Goal: Task Accomplishment & Management: Manage account settings

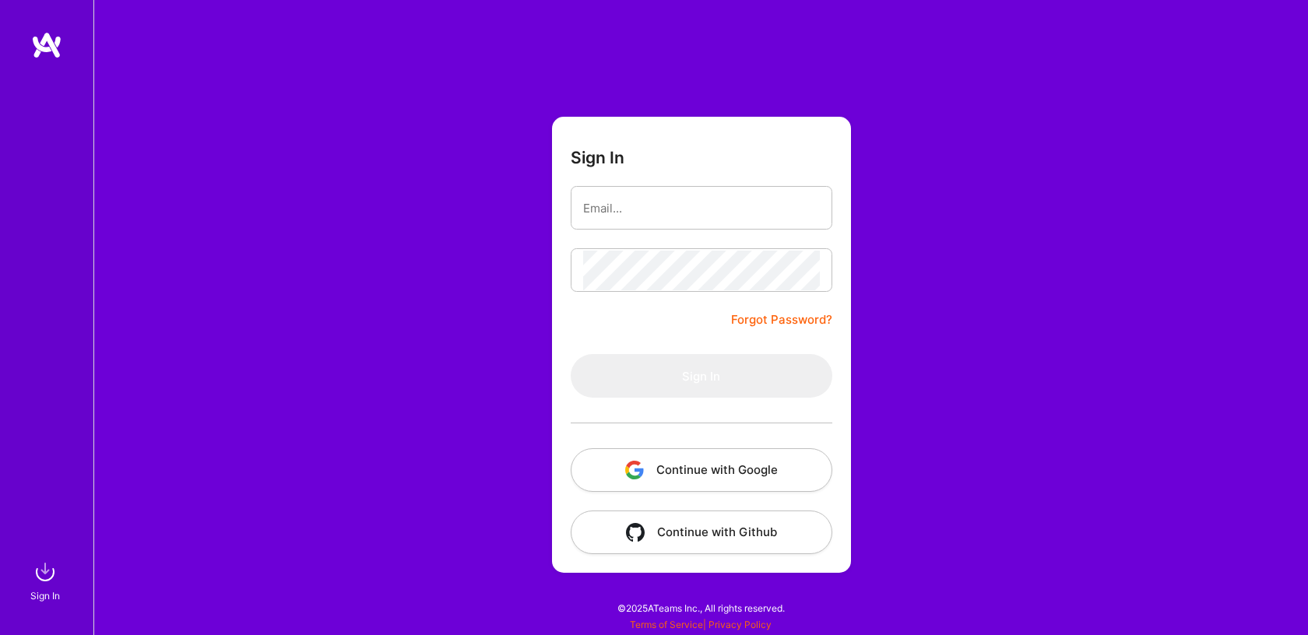
click at [661, 469] on button "Continue with Google" at bounding box center [702, 471] width 262 height 44
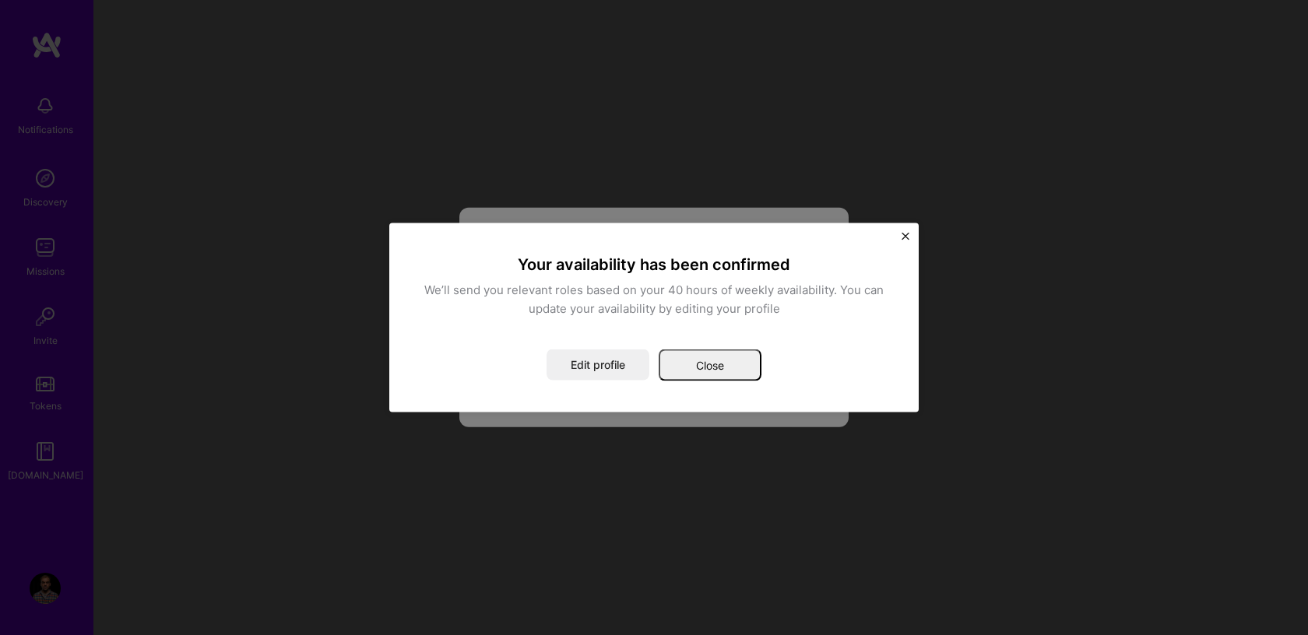
click at [558, 344] on div "Your availability has been confirmed We’ll send you relevant roles based on you…" at bounding box center [653, 318] width 467 height 127
click at [695, 361] on button "Close" at bounding box center [710, 365] width 103 height 31
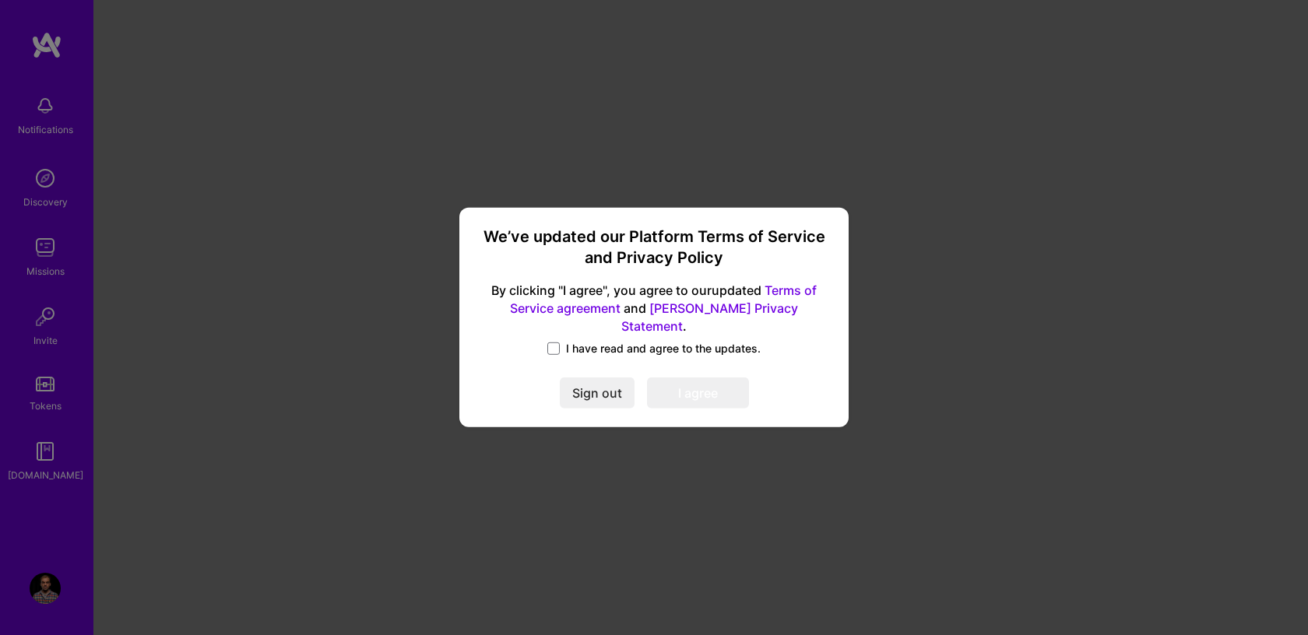
click at [560, 348] on div "I have read and agree to the updates." at bounding box center [654, 350] width 352 height 18
click at [559, 343] on span at bounding box center [553, 349] width 12 height 12
click at [0, 0] on input "I have read and agree to the updates." at bounding box center [0, 0] width 0 height 0
click at [712, 394] on button "I agree" at bounding box center [698, 393] width 102 height 31
